Goal: Information Seeking & Learning: Learn about a topic

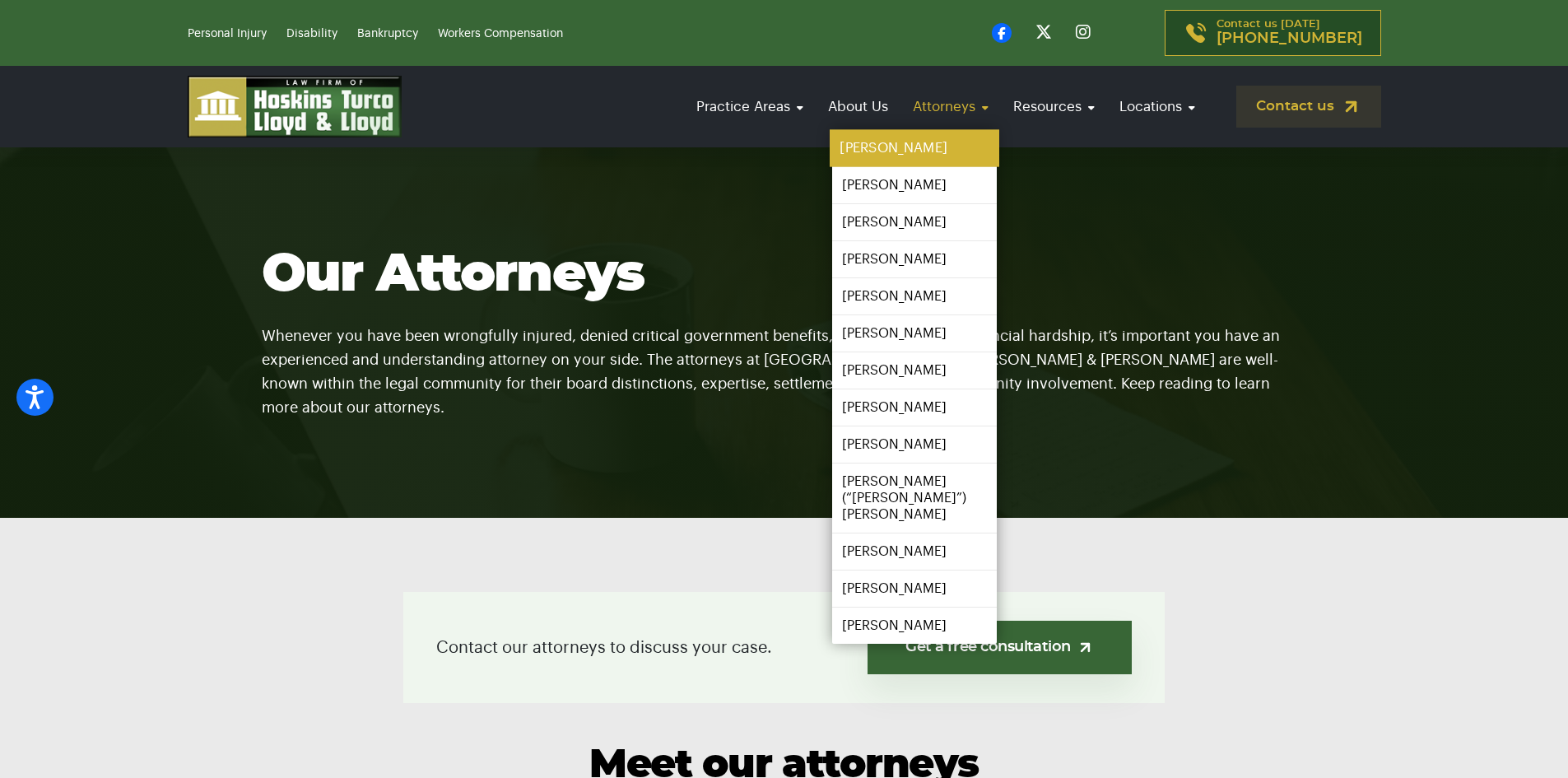
click at [893, 145] on link "[PERSON_NAME]" at bounding box center [915, 148] width 170 height 37
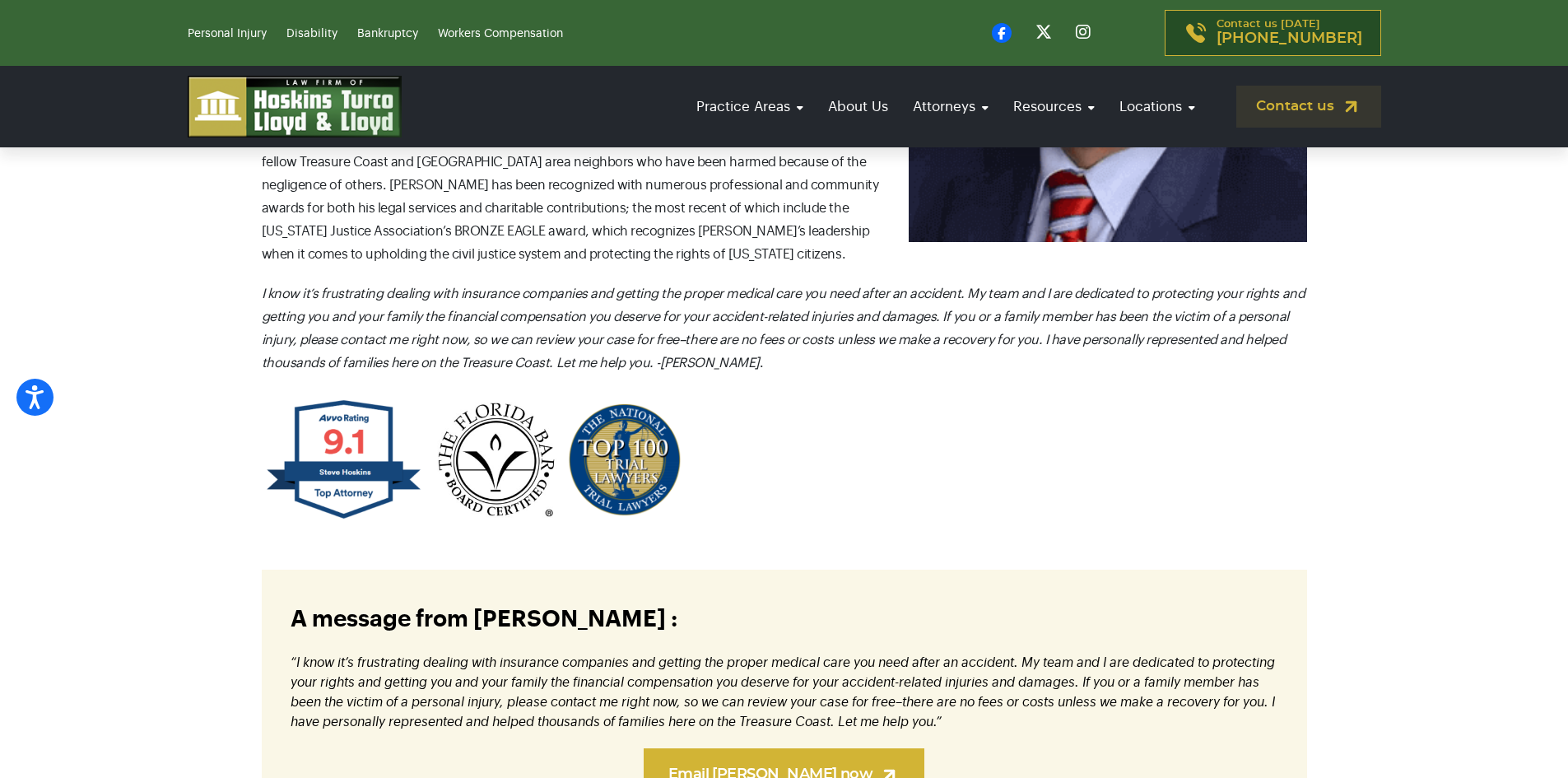
scroll to position [988, 0]
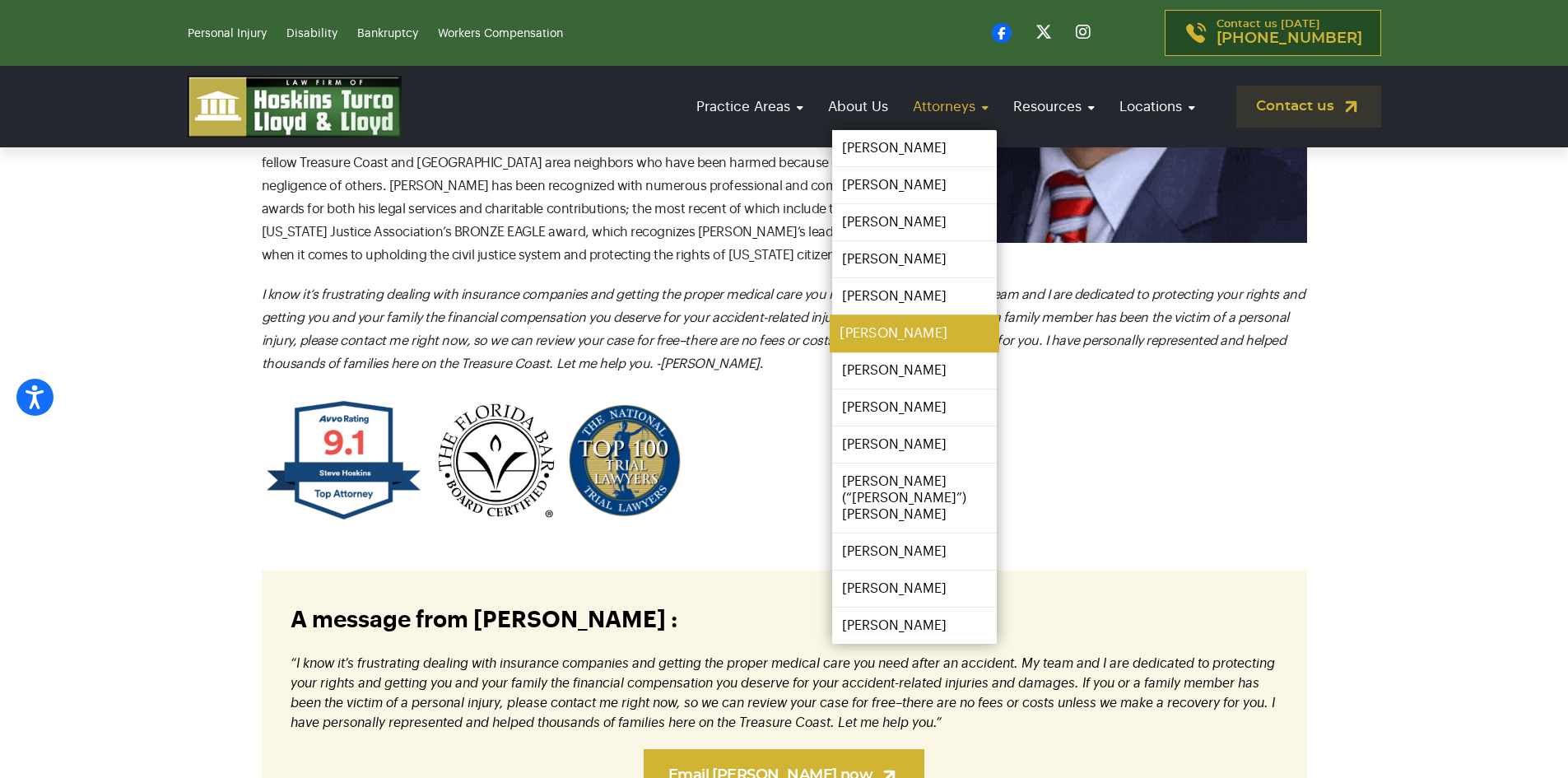
click at [912, 333] on link "[PERSON_NAME]" at bounding box center [915, 333] width 170 height 37
